Goal: Transaction & Acquisition: Purchase product/service

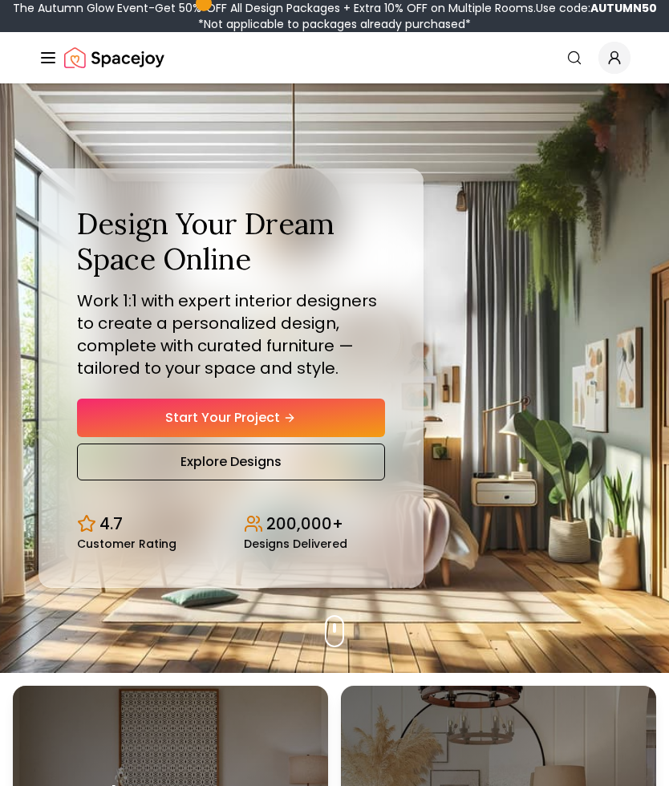
click at [122, 416] on link "Start Your Project" at bounding box center [231, 418] width 308 height 39
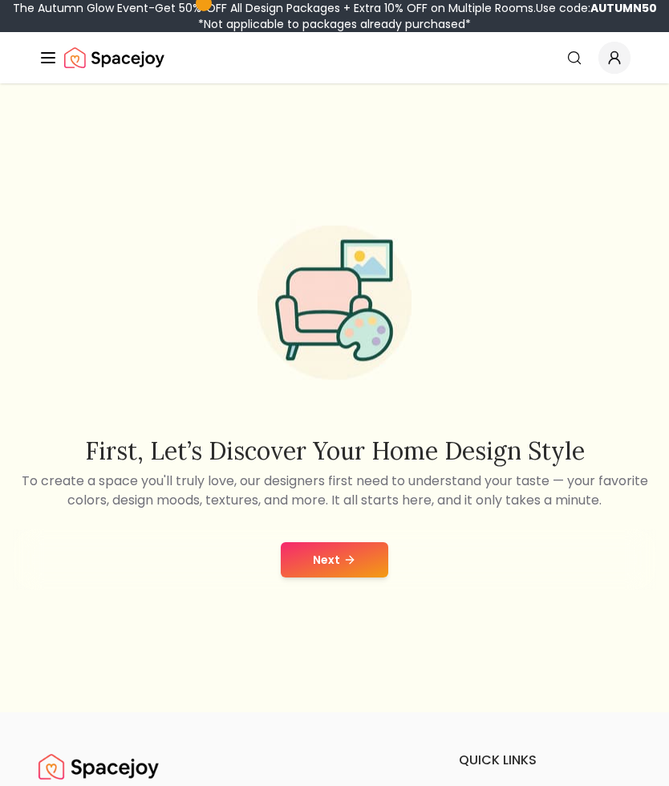
click at [351, 563] on icon at bounding box center [349, 560] width 13 height 13
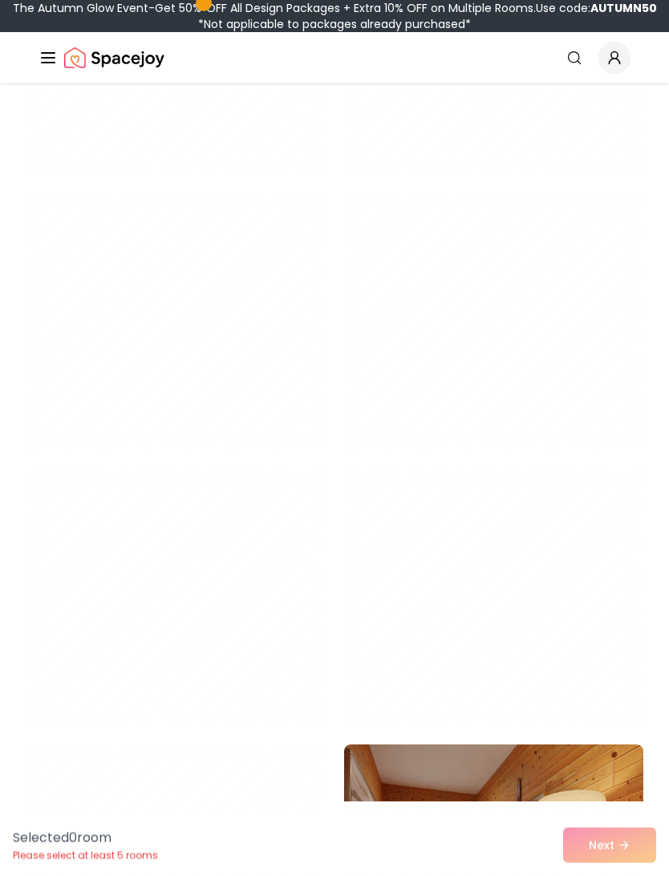
scroll to position [3690, 0]
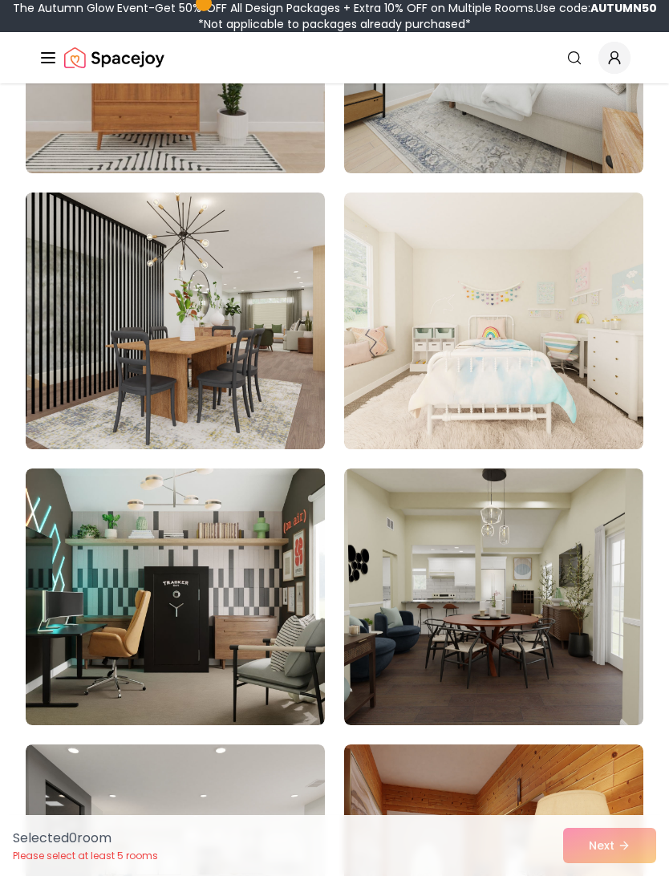
click at [137, 562] on img at bounding box center [175, 597] width 299 height 257
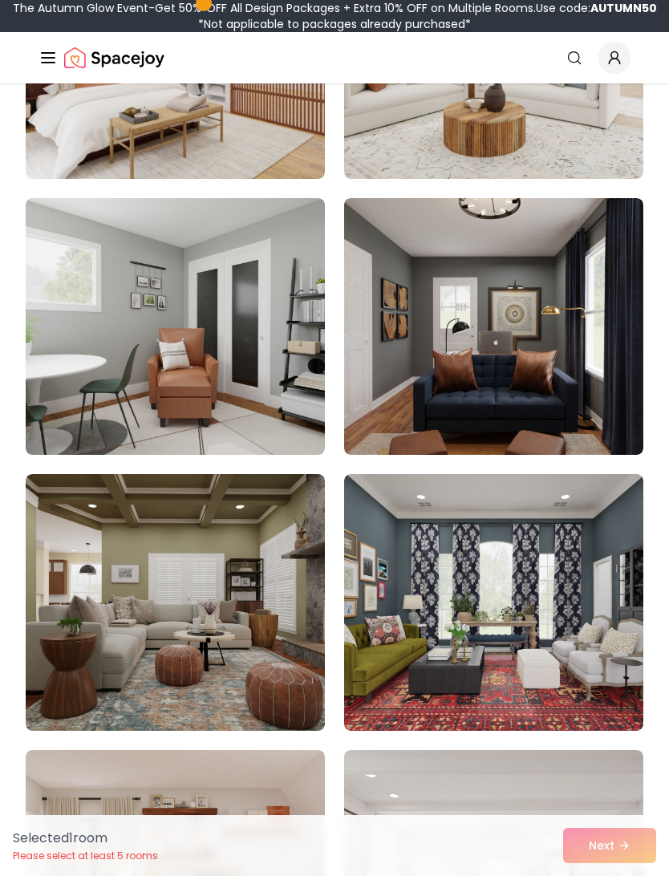
scroll to position [5896, 0]
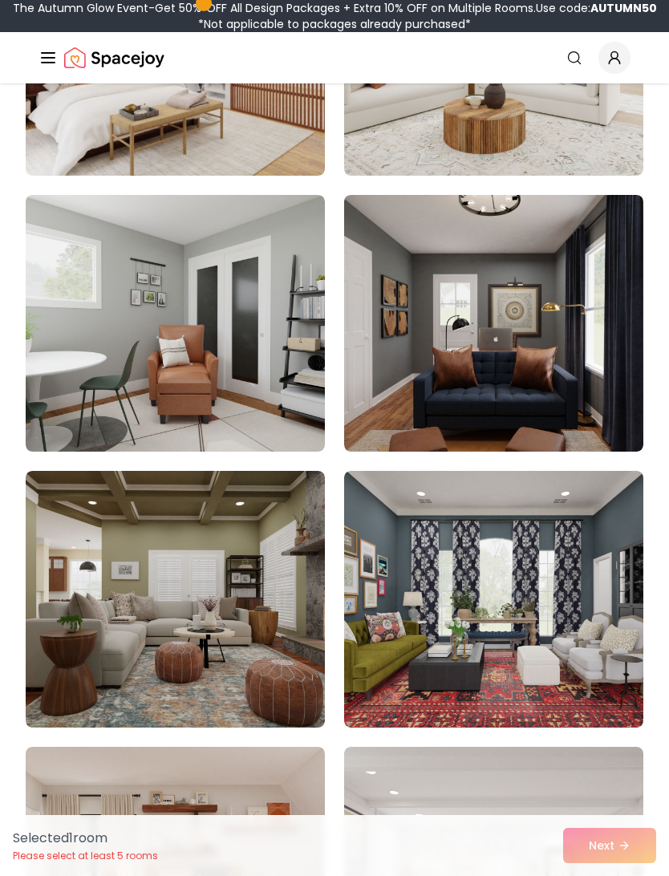
click at [628, 785] on div "Selected 1 room Please select at least 5 rooms Next" at bounding box center [334, 845] width 669 height 61
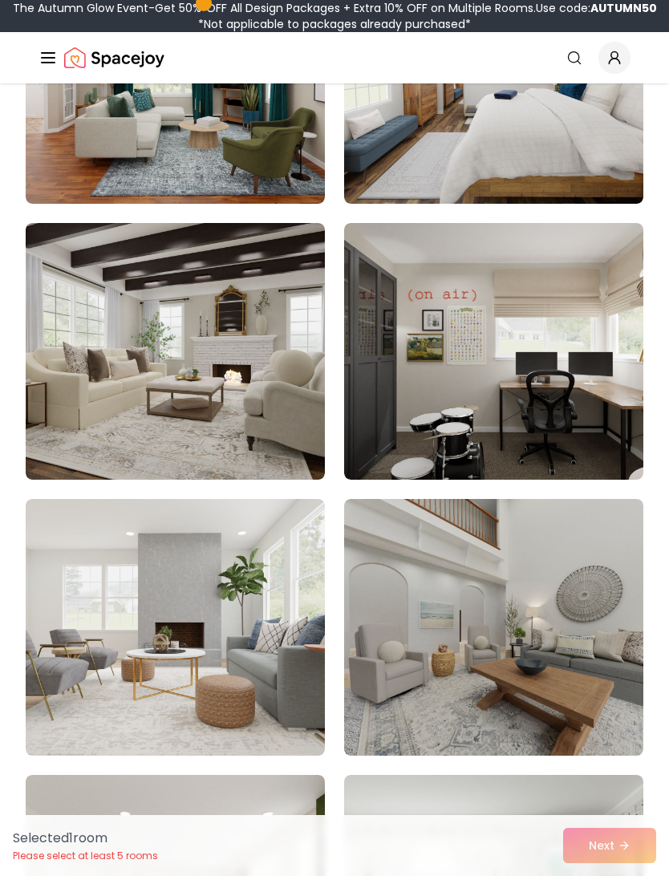
scroll to position [8126, 0]
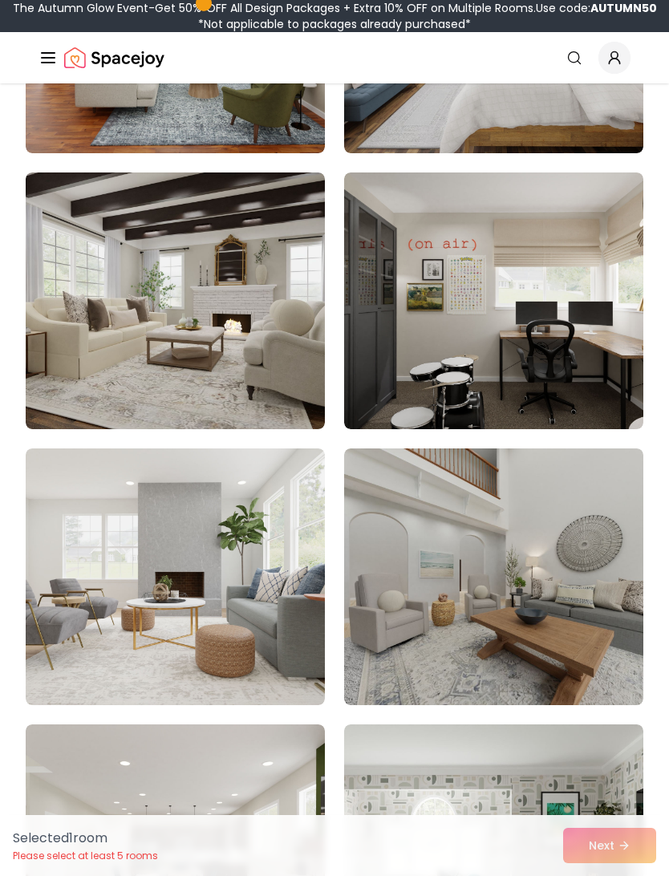
click at [592, 366] on img at bounding box center [493, 300] width 299 height 257
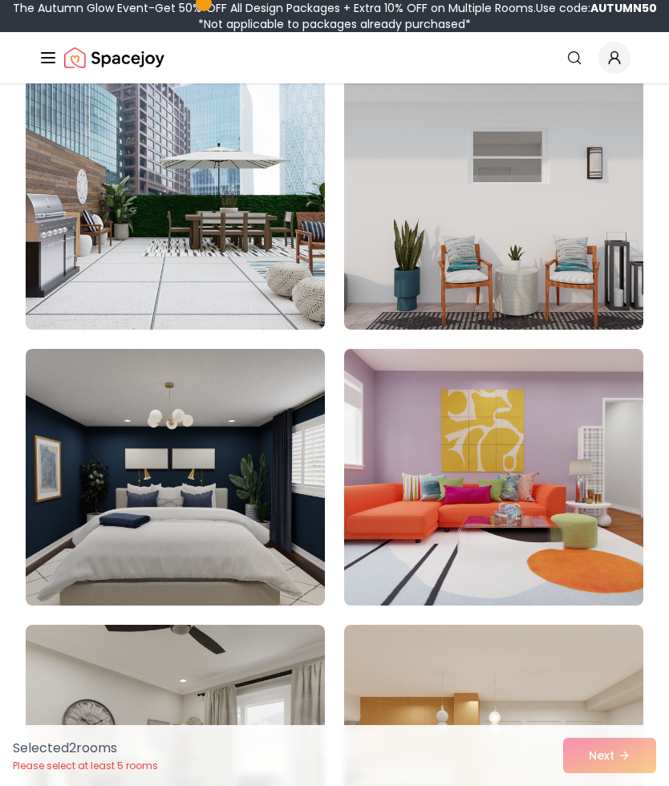
scroll to position [9325, 0]
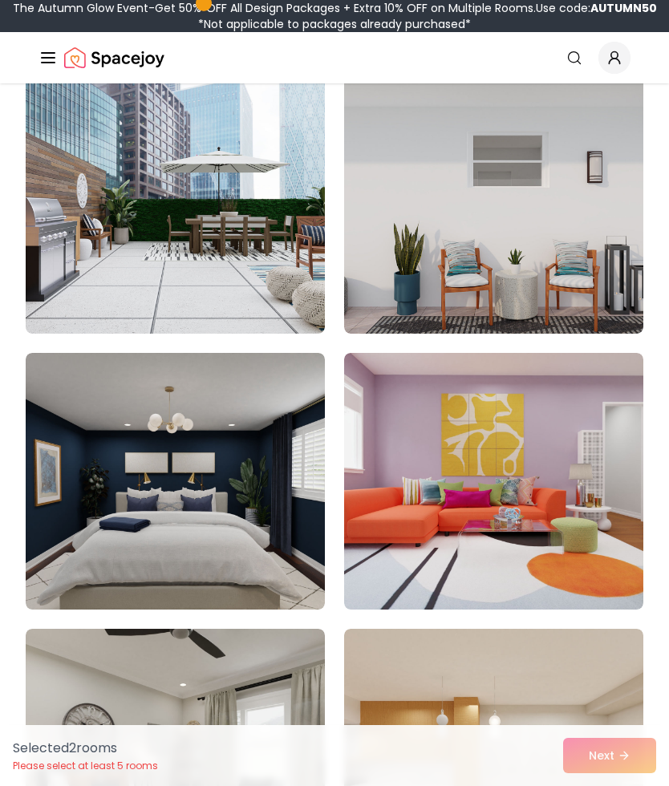
click at [95, 286] on img at bounding box center [175, 205] width 299 height 257
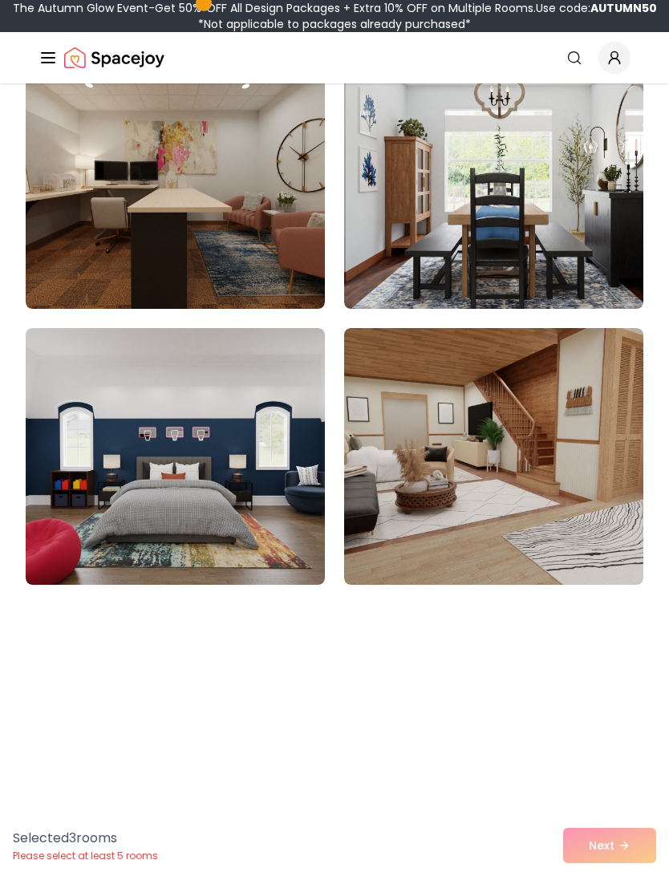
scroll to position [10766, 0]
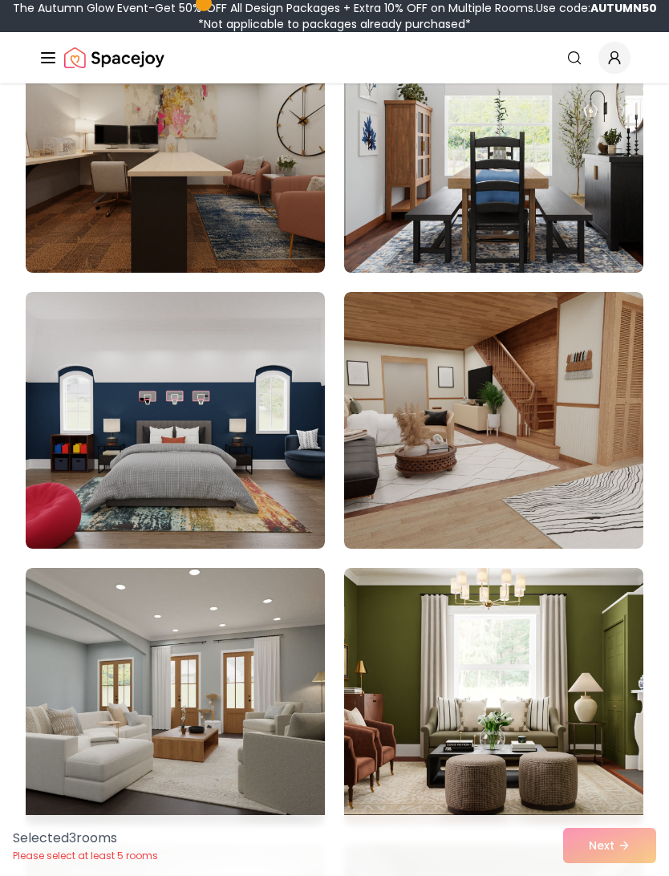
click at [87, 478] on img at bounding box center [175, 420] width 299 height 257
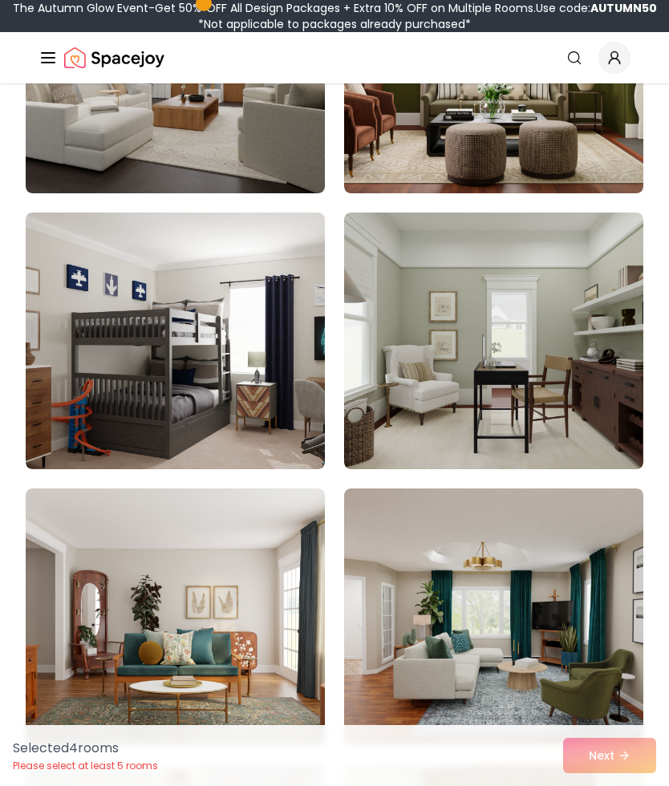
scroll to position [11396, 0]
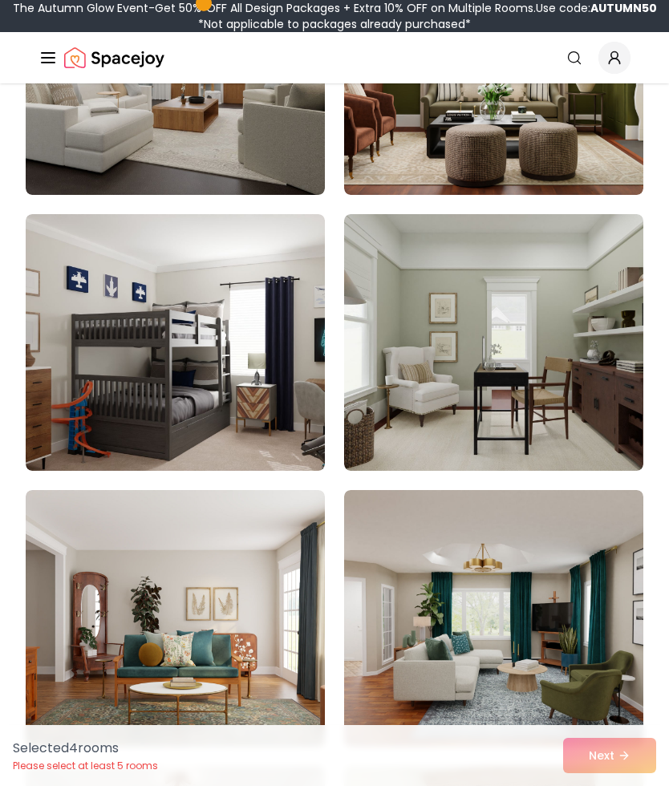
click at [103, 405] on img at bounding box center [175, 342] width 299 height 257
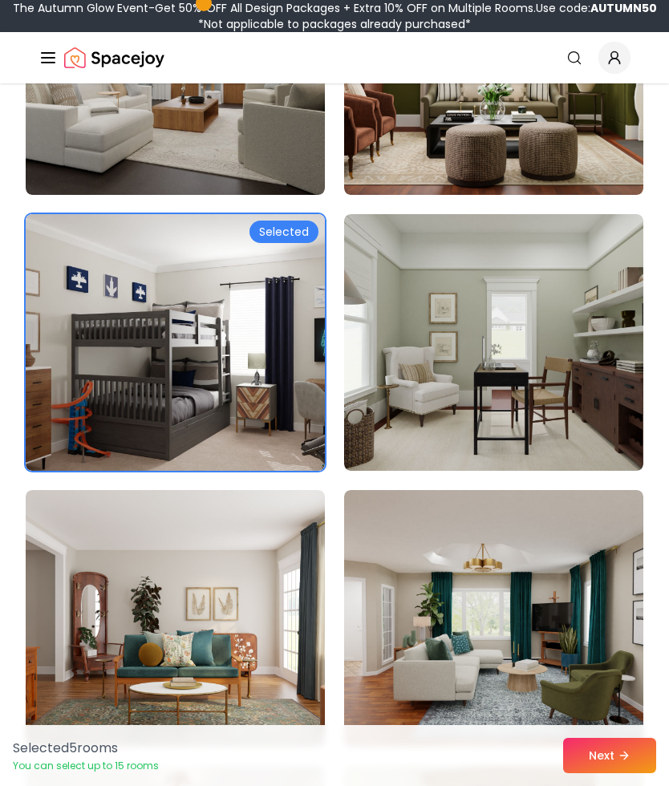
click at [626, 751] on icon at bounding box center [624, 755] width 13 height 13
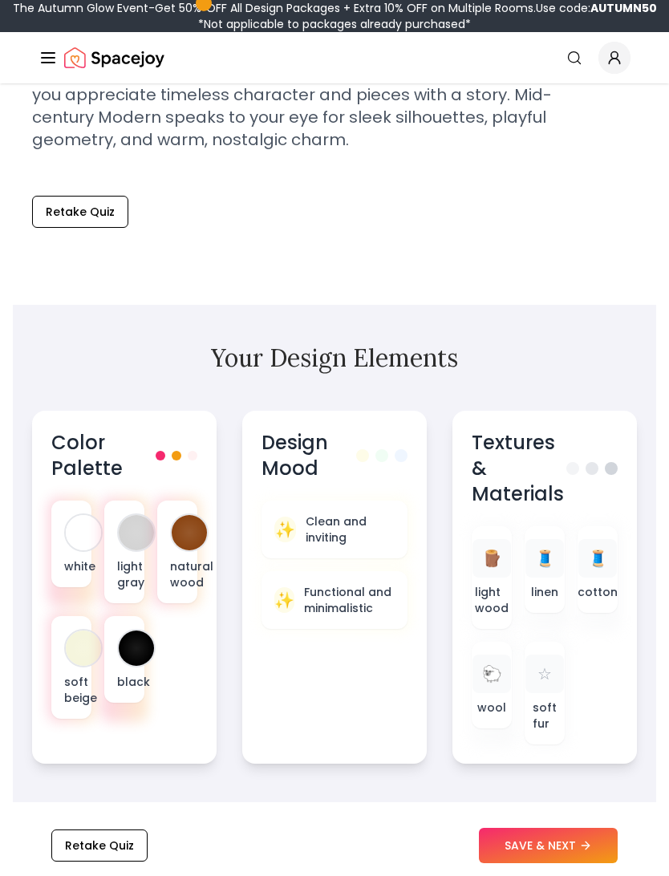
scroll to position [611, 0]
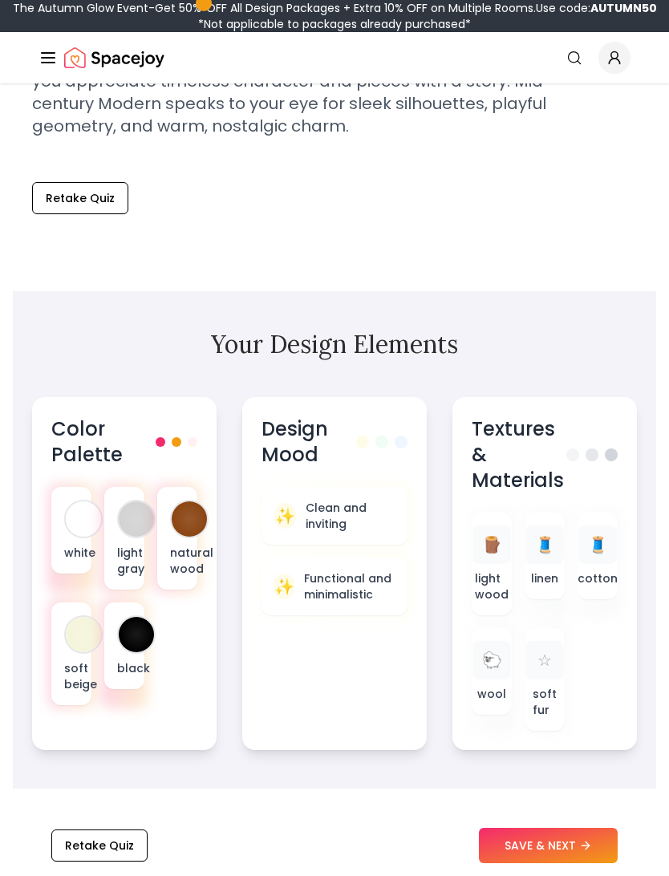
click at [567, 785] on button "SAVE & NEXT" at bounding box center [548, 845] width 139 height 35
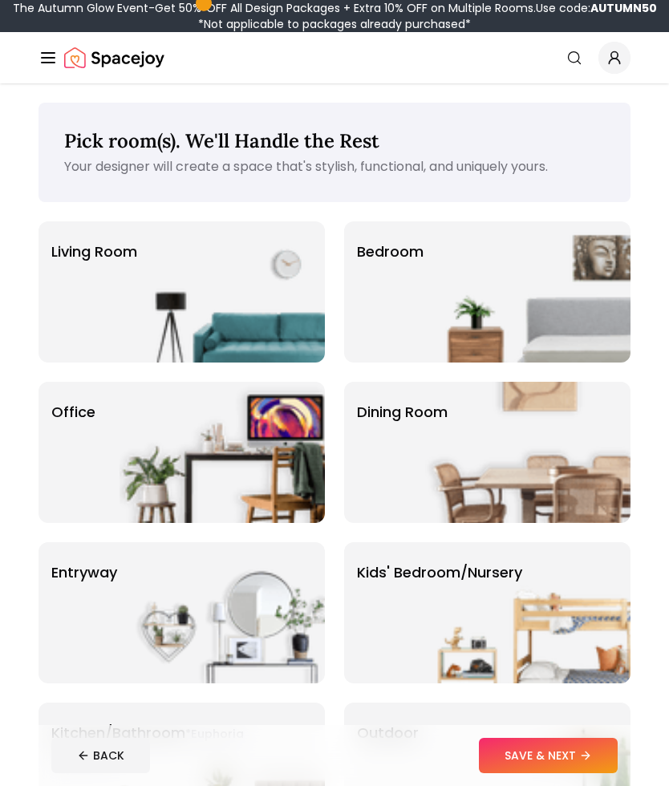
click at [94, 269] on div "Living Room" at bounding box center [182, 291] width 286 height 141
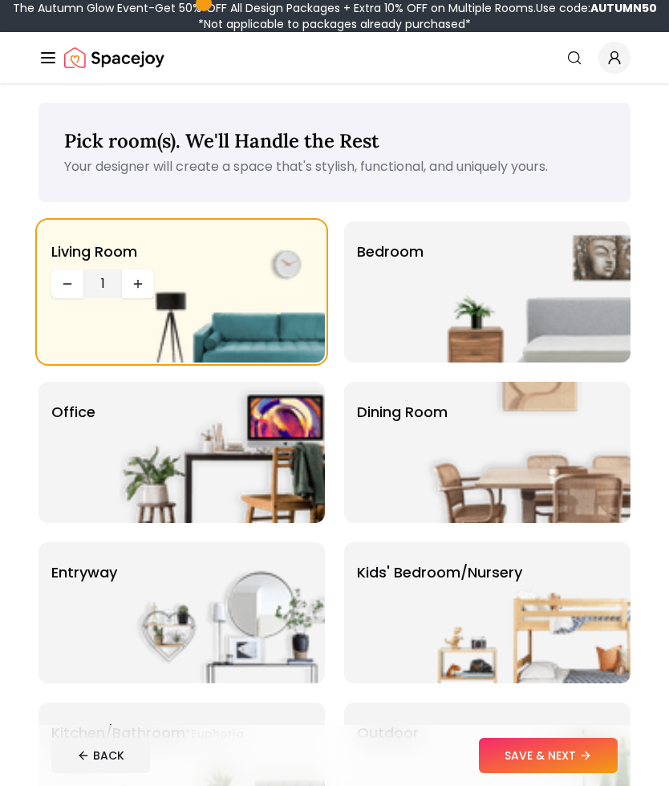
click at [601, 287] on img at bounding box center [527, 291] width 205 height 141
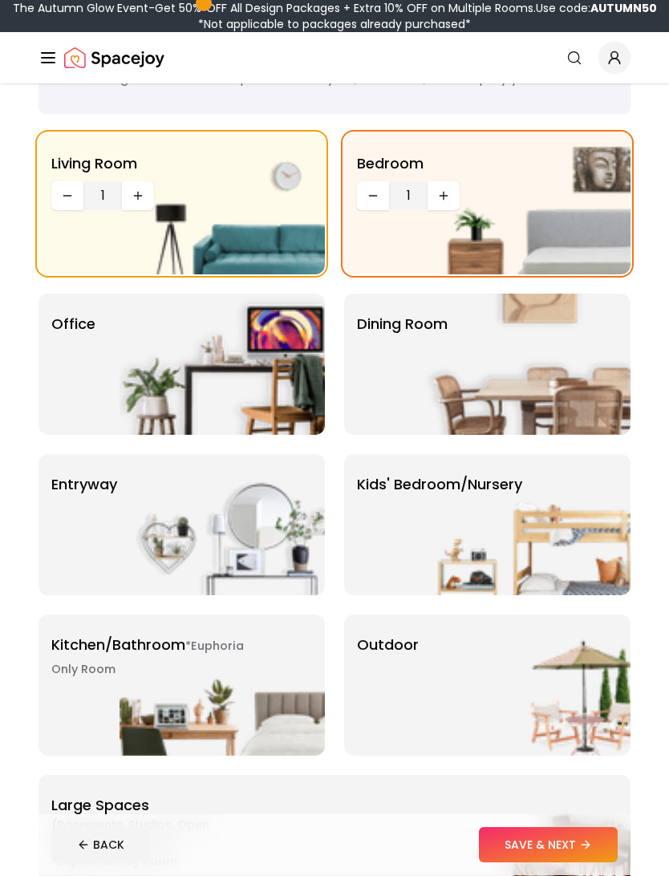
scroll to position [88, 0]
click at [609, 390] on img at bounding box center [527, 364] width 205 height 141
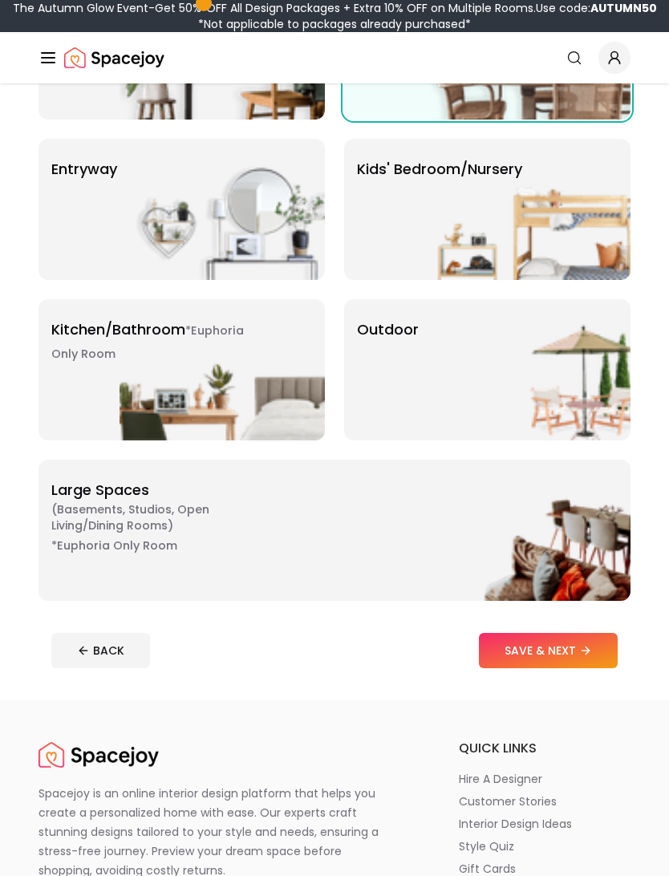
scroll to position [404, 0]
click at [590, 526] on img at bounding box center [527, 530] width 205 height 141
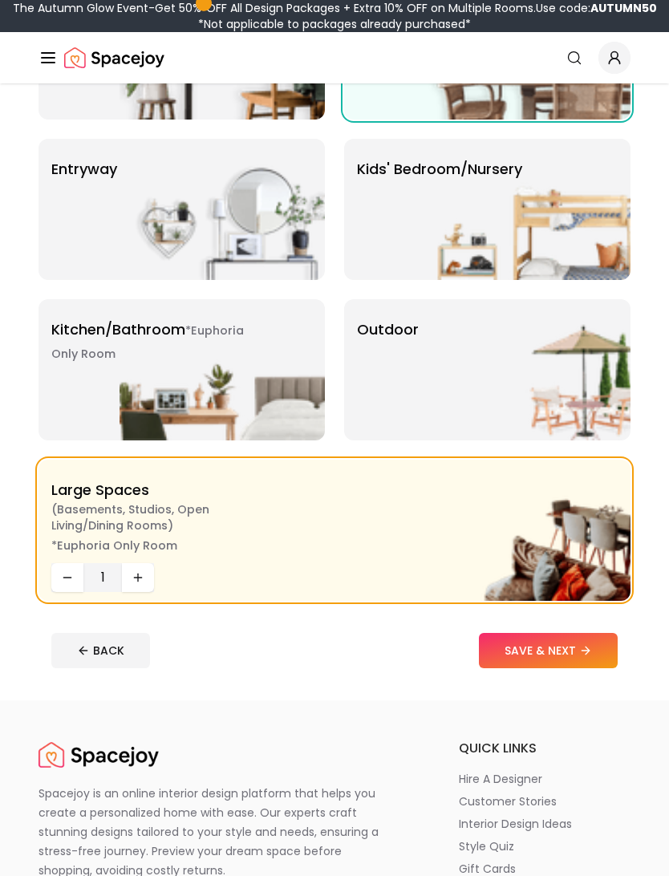
click at [570, 643] on button "SAVE & NEXT" at bounding box center [548, 650] width 139 height 35
